Goal: Task Accomplishment & Management: Complete application form

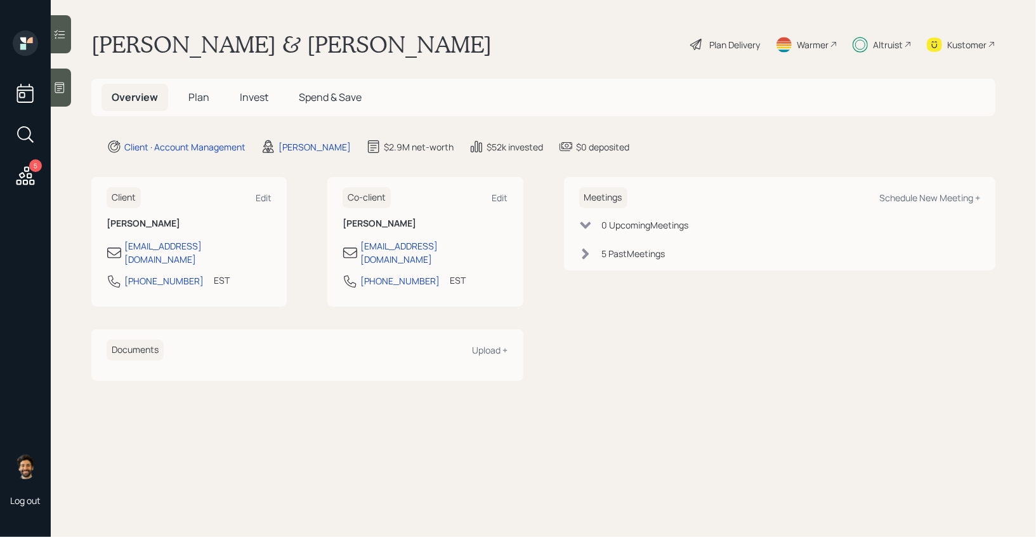
click at [265, 90] on span "Invest" at bounding box center [254, 97] width 29 height 14
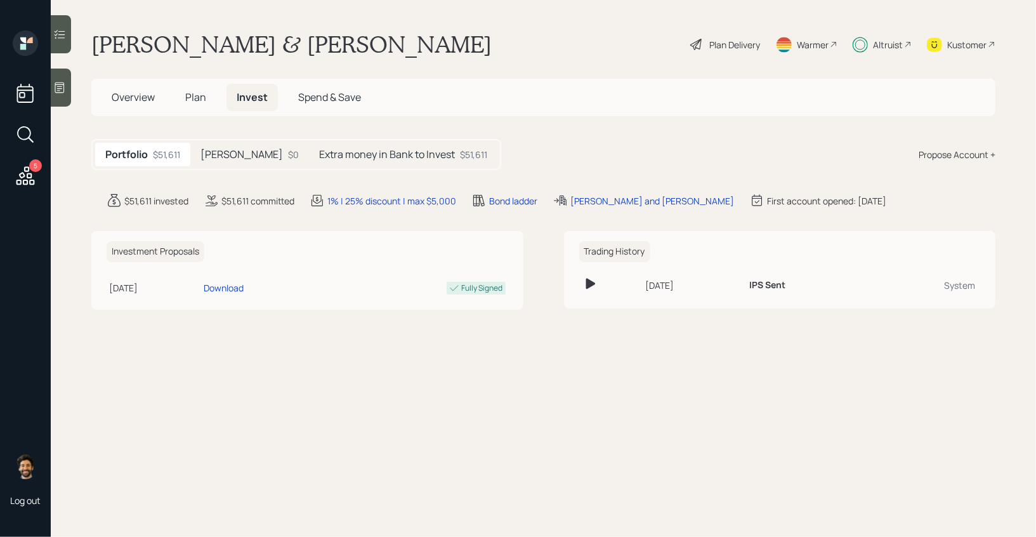
click at [319, 157] on h5 "Extra money in Bank to Invest" at bounding box center [387, 155] width 136 height 12
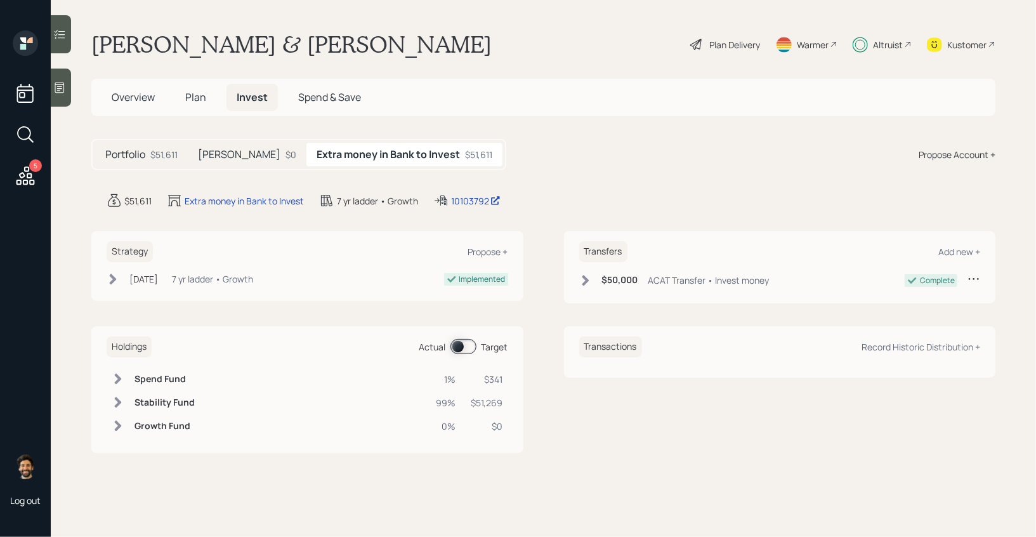
click at [201, 97] on span "Plan" at bounding box center [195, 97] width 21 height 14
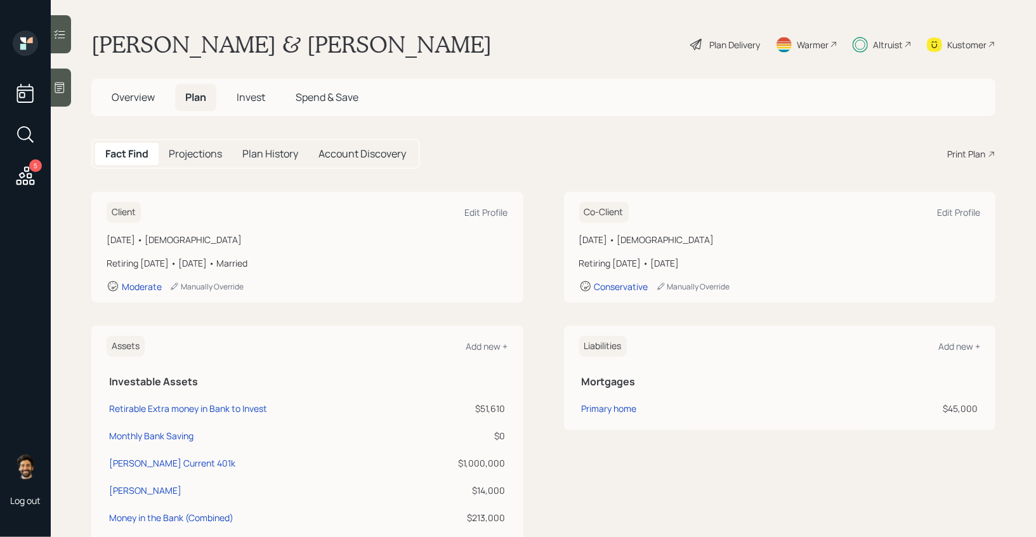
click at [260, 97] on span "Invest" at bounding box center [251, 97] width 29 height 14
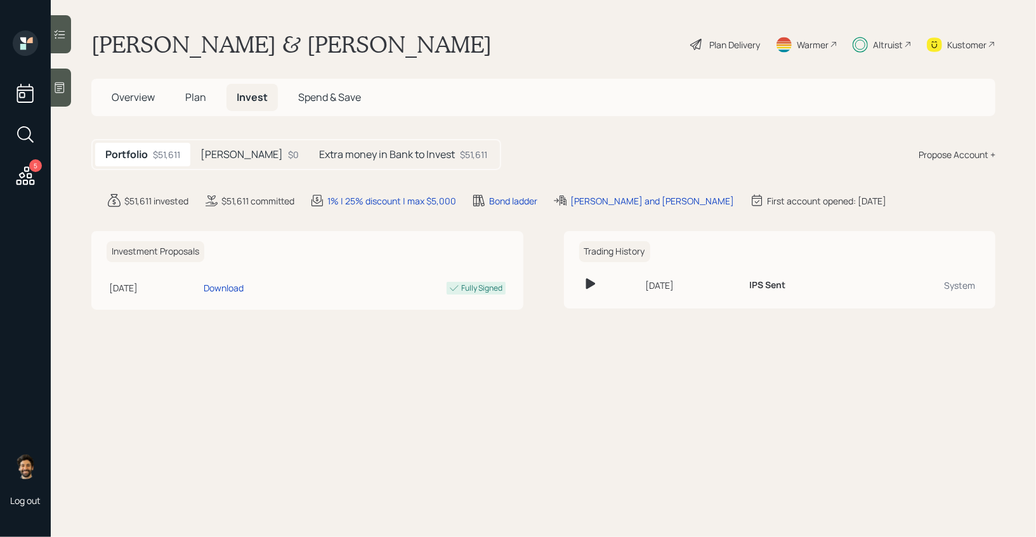
click at [375, 159] on h5 "Extra money in Bank to Invest" at bounding box center [387, 155] width 136 height 12
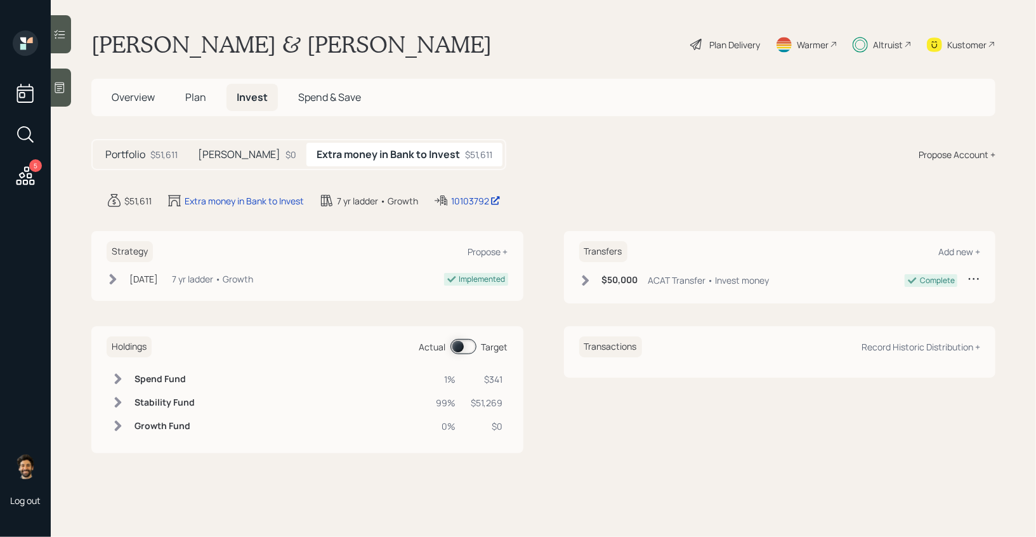
click at [866, 40] on 66 at bounding box center [861, 44] width 15 height 15
click at [728, 41] on div "Plan Delivery" at bounding box center [735, 44] width 51 height 13
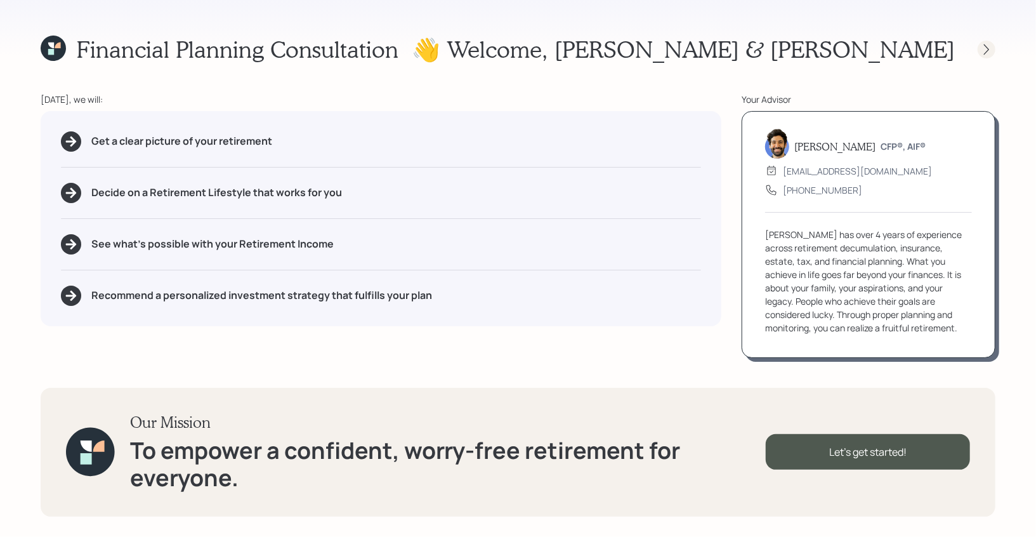
click at [987, 49] on icon at bounding box center [987, 49] width 13 height 13
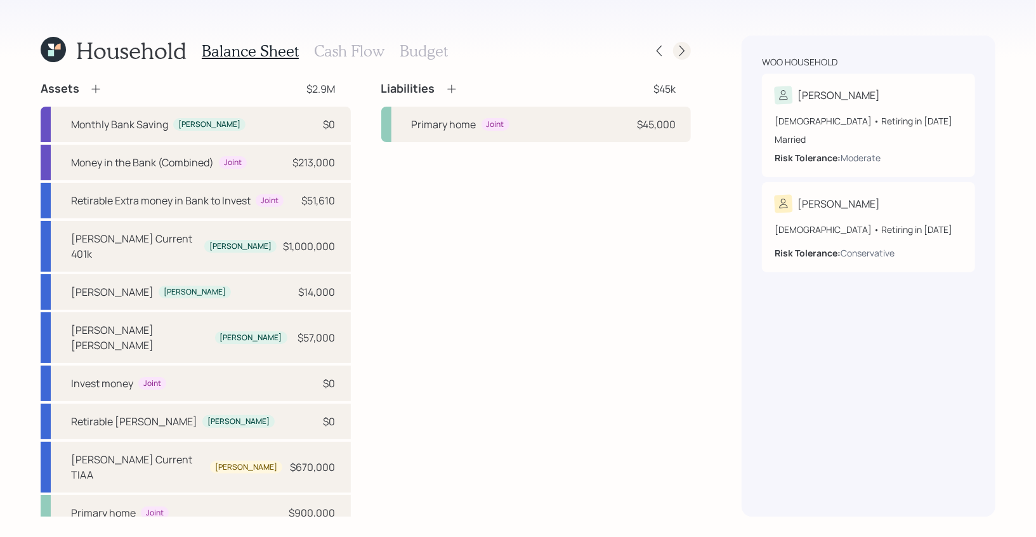
click at [680, 46] on icon at bounding box center [682, 51] width 5 height 11
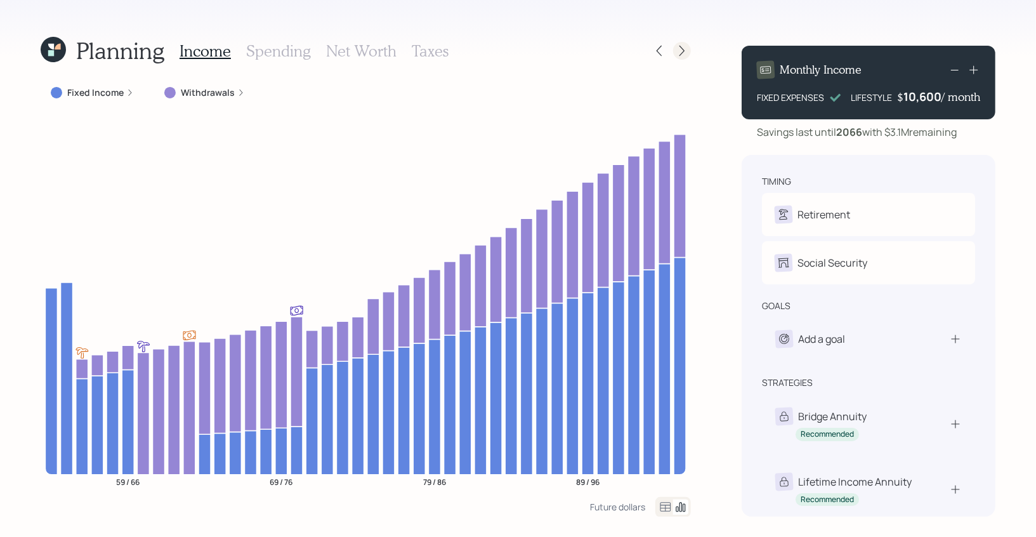
click at [683, 53] on icon at bounding box center [682, 50] width 13 height 13
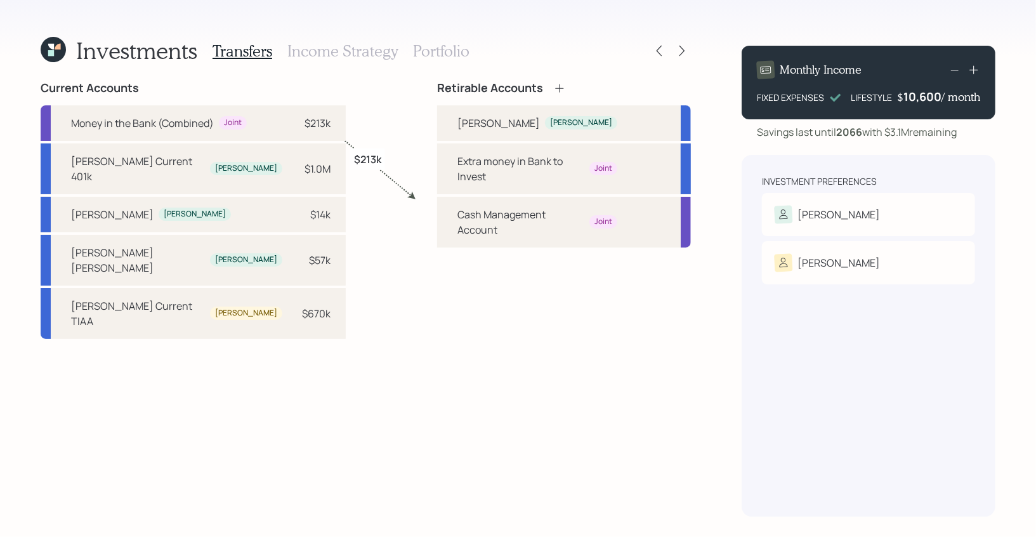
click at [381, 49] on h3 "Income Strategy" at bounding box center [343, 51] width 110 height 18
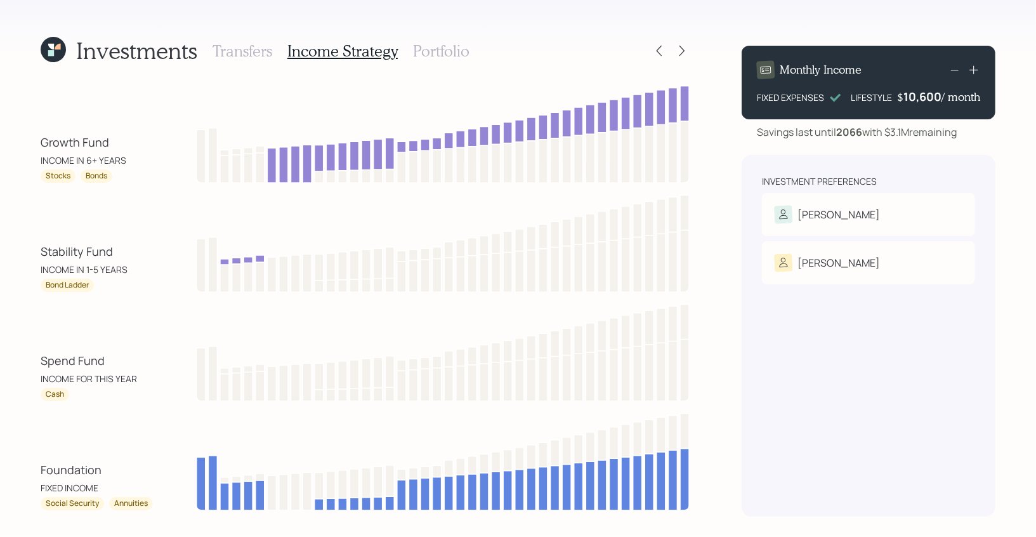
click at [428, 48] on h3 "Portfolio" at bounding box center [441, 51] width 56 height 18
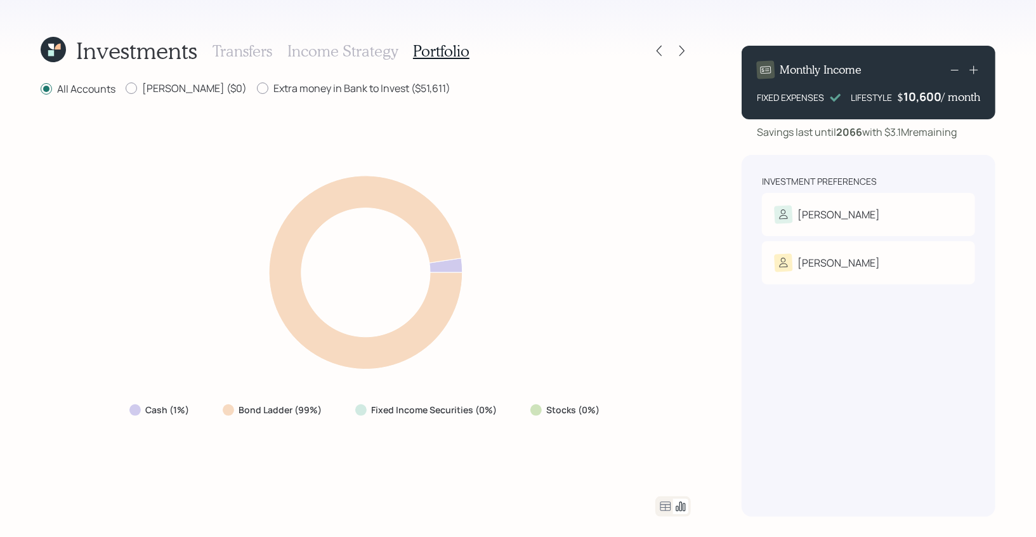
click at [692, 50] on div "Investments Transfers Income Strategy Portfolio All Accounts [PERSON_NAME] ($0)…" at bounding box center [518, 268] width 1036 height 537
click at [678, 48] on icon at bounding box center [682, 50] width 13 height 13
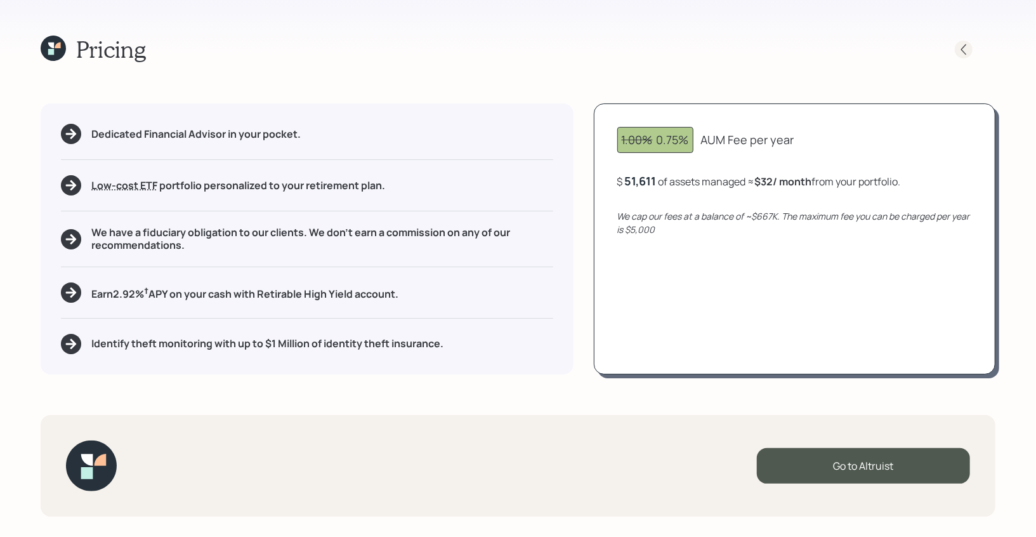
click at [958, 48] on icon at bounding box center [964, 49] width 13 height 13
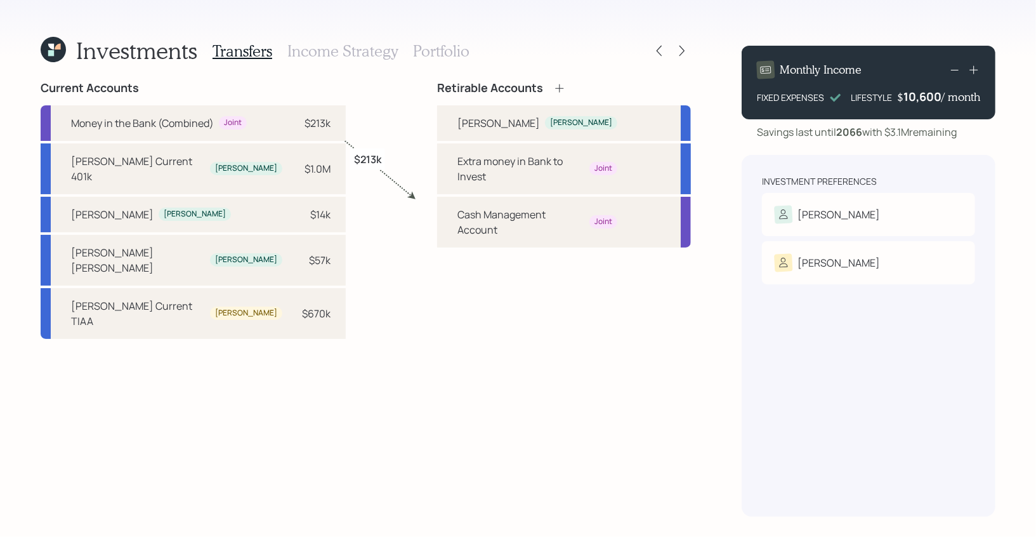
click at [63, 55] on icon at bounding box center [53, 49] width 25 height 25
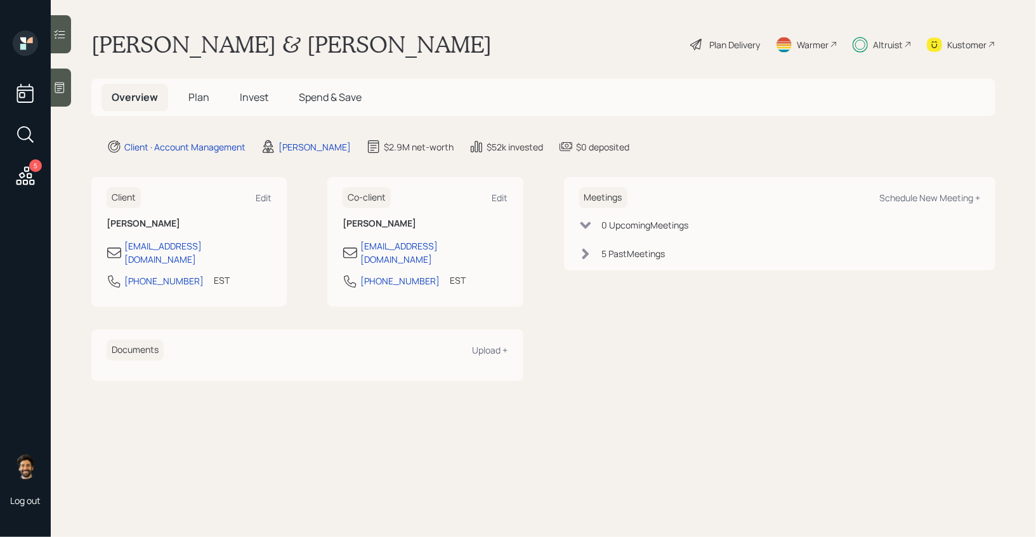
click at [192, 105] on h5 "Plan" at bounding box center [198, 97] width 41 height 27
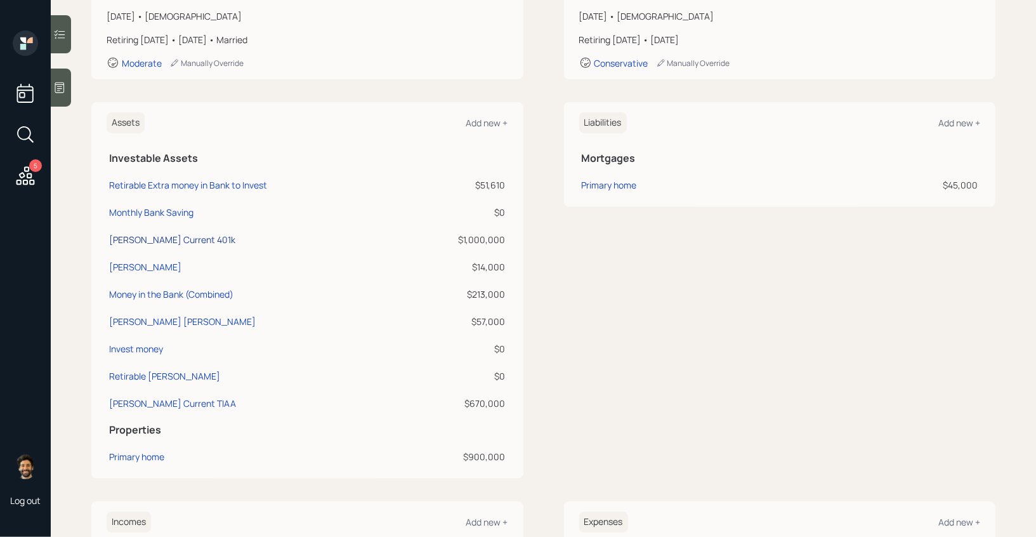
scroll to position [230, 0]
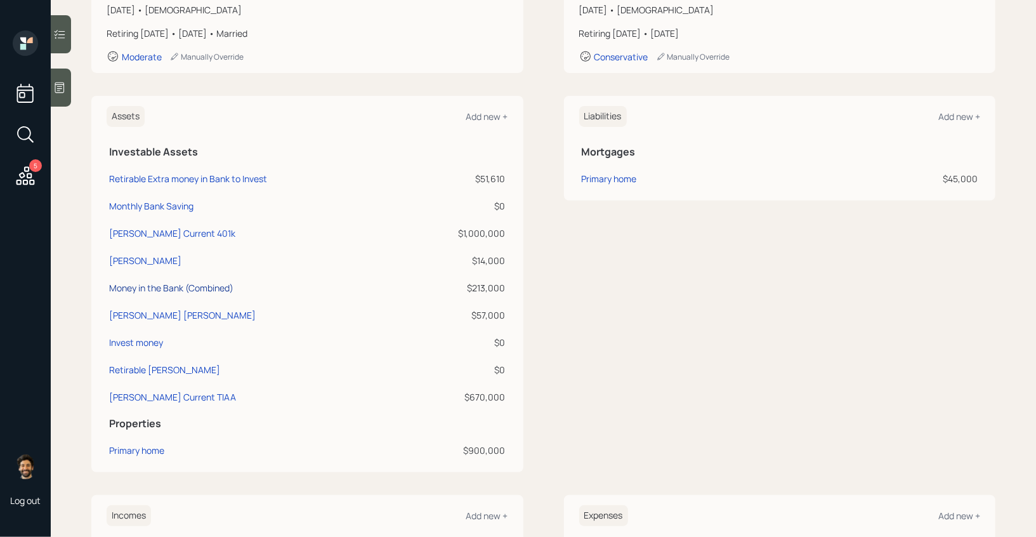
click at [173, 285] on div "Money in the Bank (Combined)" at bounding box center [171, 287] width 124 height 13
select select "emergency_fund"
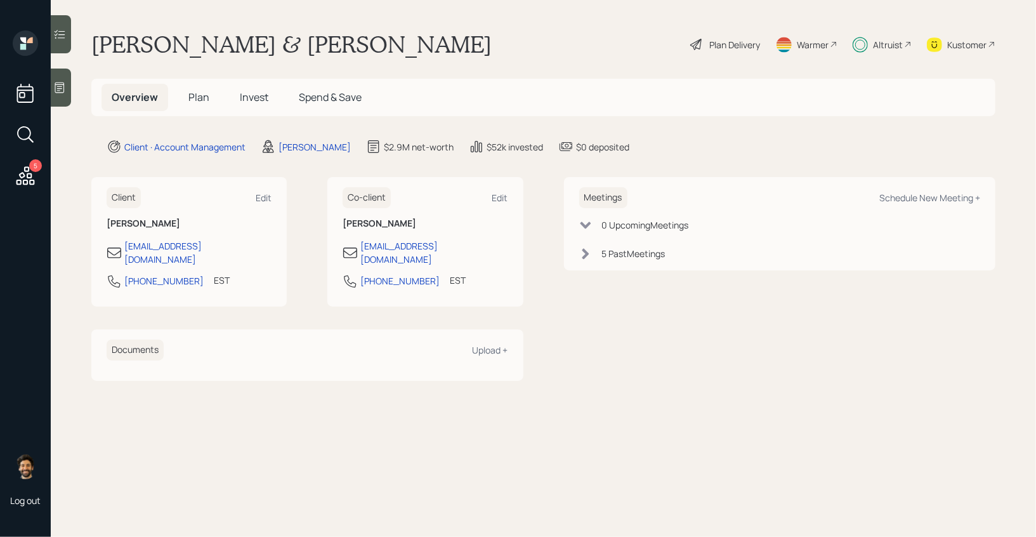
click at [266, 94] on span "Invest" at bounding box center [254, 97] width 29 height 14
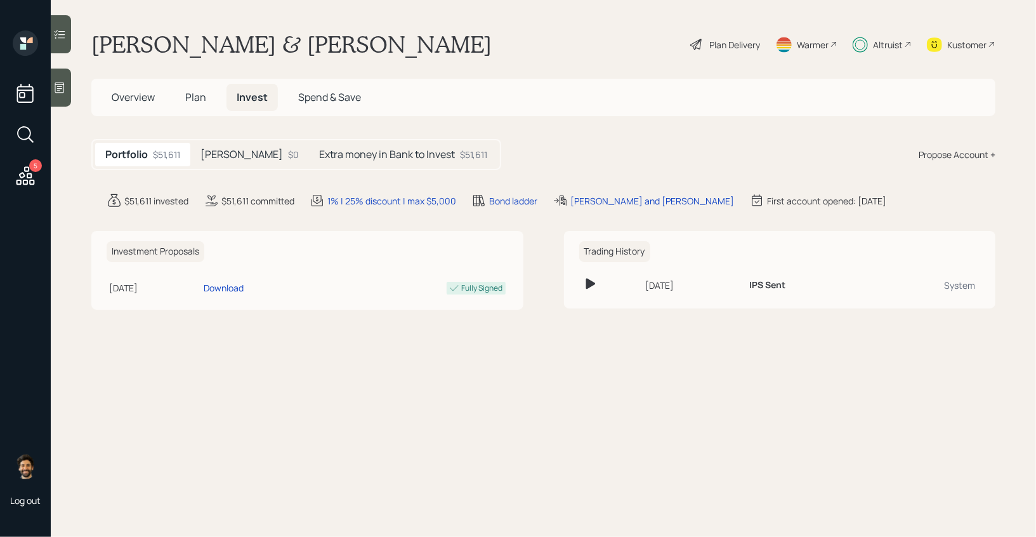
click at [335, 160] on h5 "Extra money in Bank to Invest" at bounding box center [387, 155] width 136 height 12
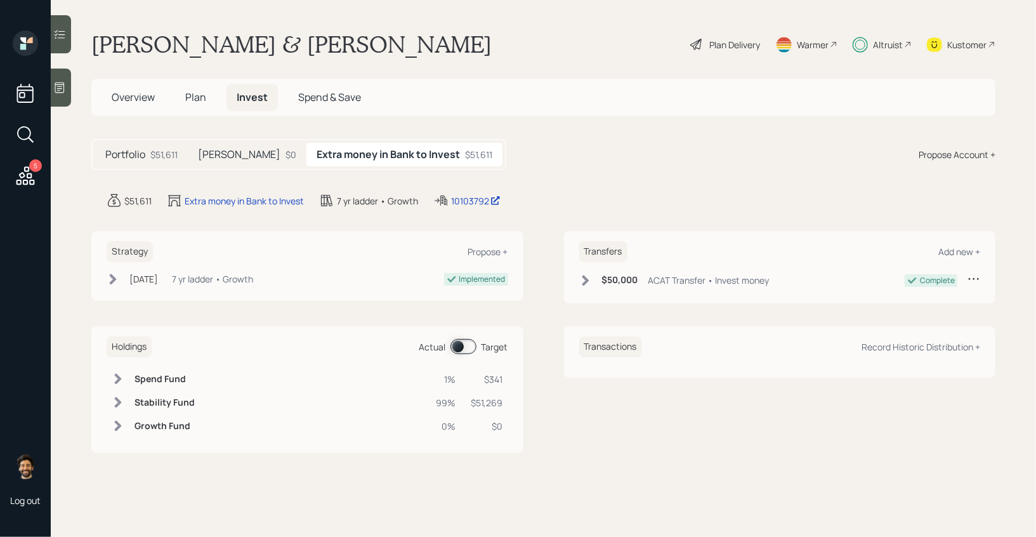
click at [190, 102] on span "Plan" at bounding box center [195, 97] width 21 height 14
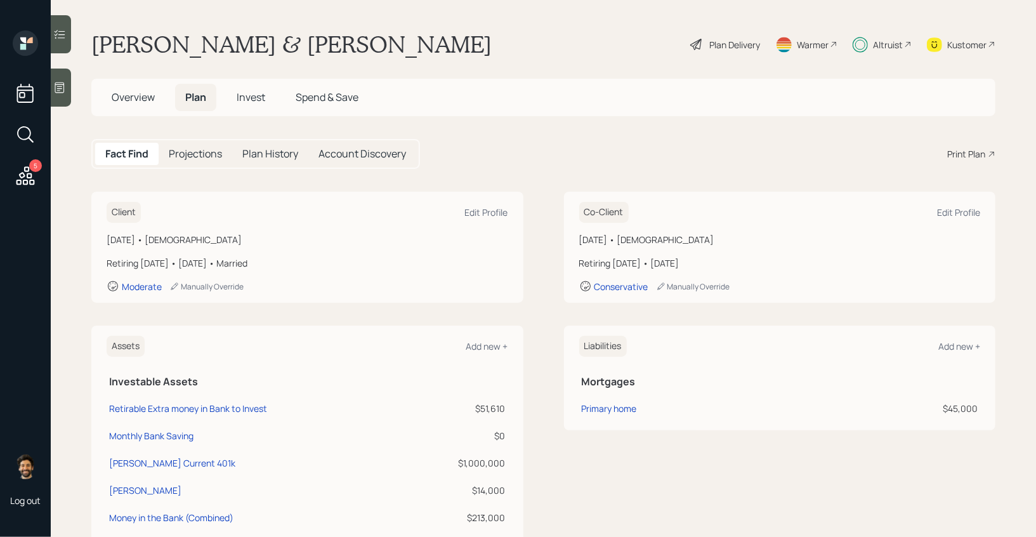
click at [131, 94] on span "Overview" at bounding box center [133, 97] width 43 height 14
